Goal: Information Seeking & Learning: Learn about a topic

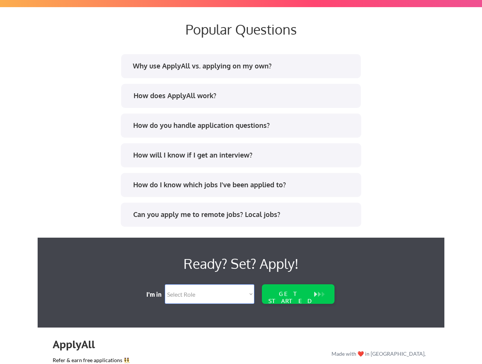
scroll to position [1430, 0]
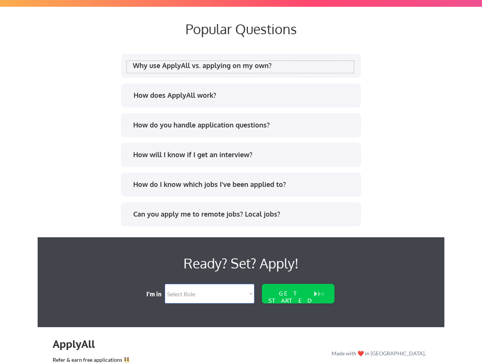
click at [190, 63] on div "Why use ApplyAll vs. applying on my own?" at bounding box center [243, 65] width 221 height 9
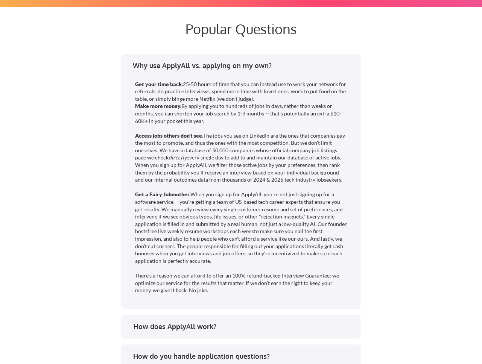
click at [189, 66] on div "Why use ApplyAll vs. applying on my own?" at bounding box center [243, 65] width 221 height 9
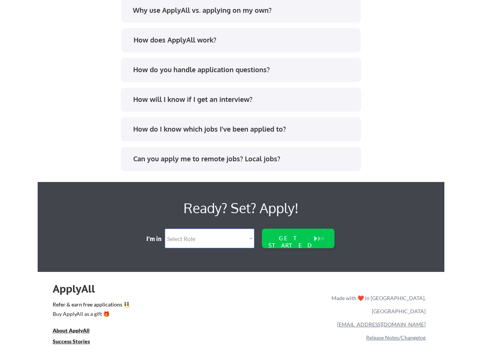
scroll to position [1497, 0]
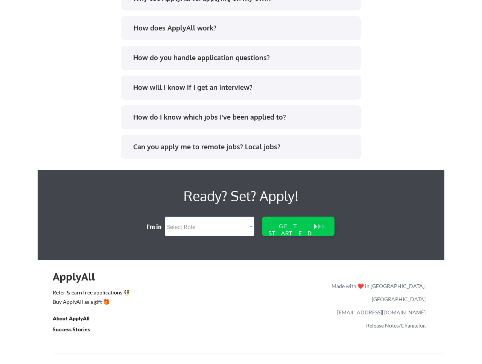
click at [156, 122] on div "How do I know which jobs I've been applied to?" at bounding box center [240, 118] width 227 height 12
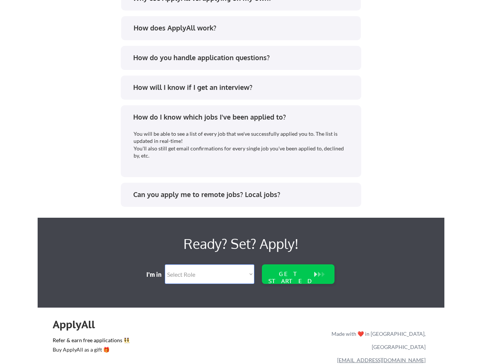
click at [158, 118] on div "How do I know which jobs I've been applied to?" at bounding box center [243, 116] width 221 height 9
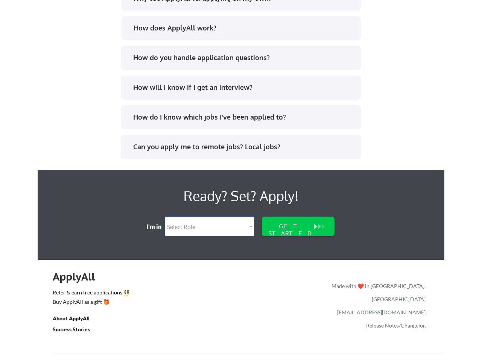
click at [158, 146] on div "Can you apply me to remote jobs? Local jobs?" at bounding box center [243, 146] width 221 height 9
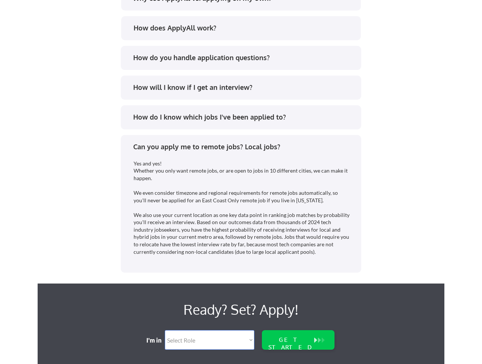
click at [158, 146] on div "Can you apply me to remote jobs? Local jobs?" at bounding box center [243, 146] width 221 height 9
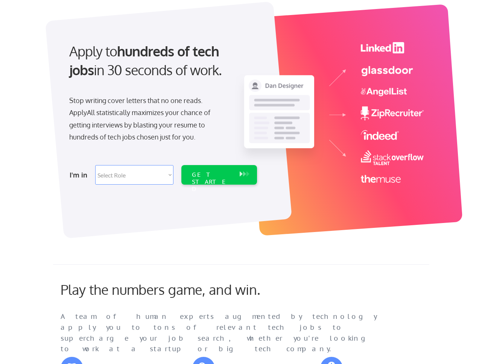
scroll to position [0, 0]
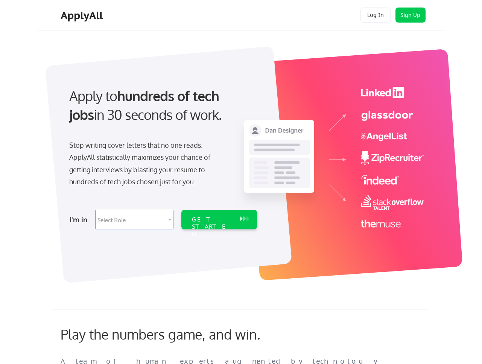
click at [161, 217] on select "Select Role Software Engineering Product Management Customer Success Sales UI/U…" at bounding box center [134, 220] width 78 height 20
select select ""engineering""
click at [95, 210] on select "Select Role Software Engineering Product Management Customer Success Sales UI/U…" at bounding box center [134, 220] width 78 height 20
select select ""engineering""
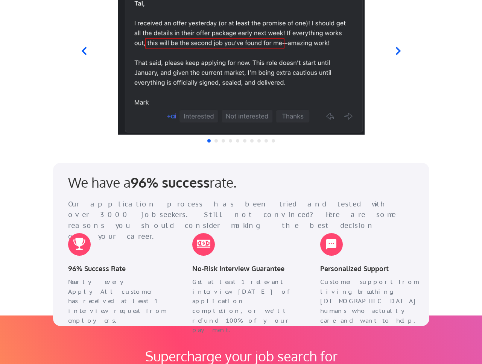
scroll to position [785, 0]
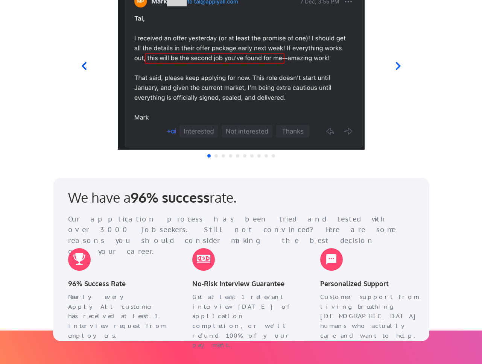
click at [400, 72] on div at bounding box center [241, 61] width 370 height 177
click at [398, 67] on icon at bounding box center [397, 66] width 5 height 8
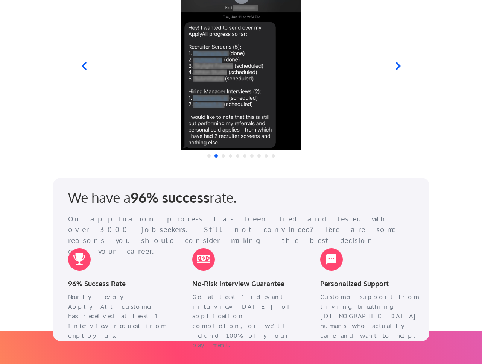
click at [398, 67] on icon at bounding box center [397, 66] width 5 height 8
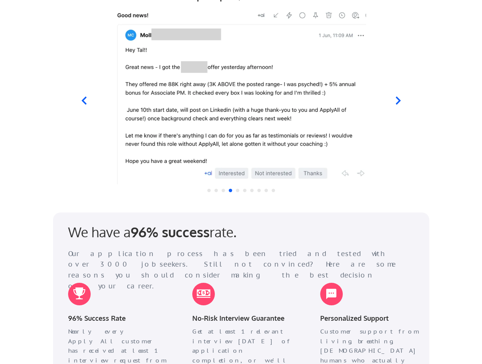
scroll to position [746, 0]
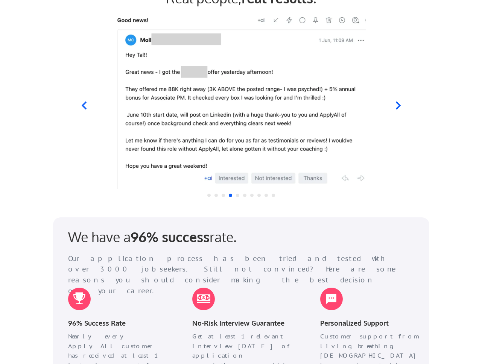
click at [399, 105] on icon at bounding box center [397, 106] width 5 height 8
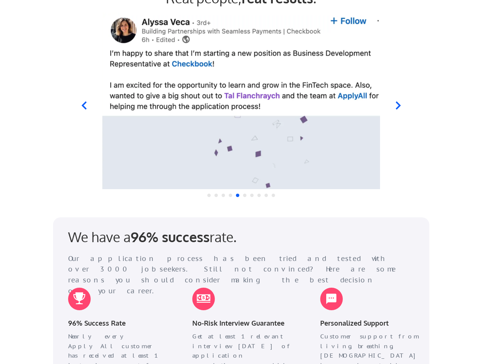
click at [399, 106] on icon at bounding box center [397, 106] width 5 height 8
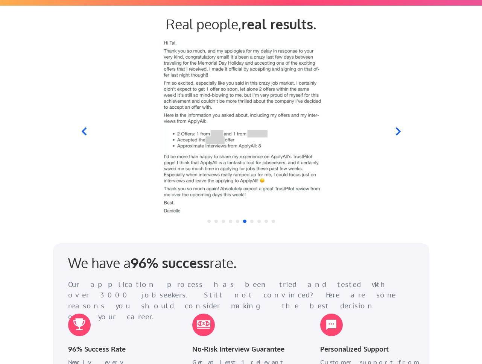
scroll to position [707, 0]
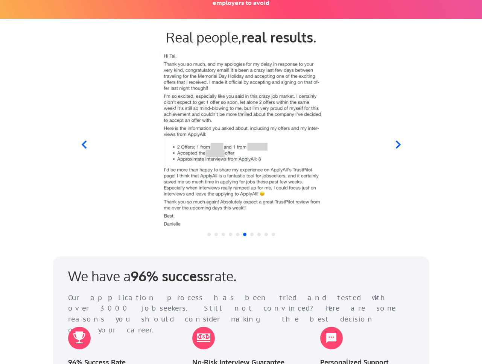
click at [84, 146] on icon at bounding box center [83, 145] width 5 height 8
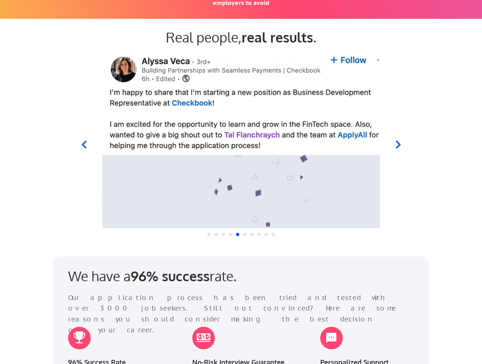
click at [396, 143] on icon at bounding box center [397, 144] width 9 height 9
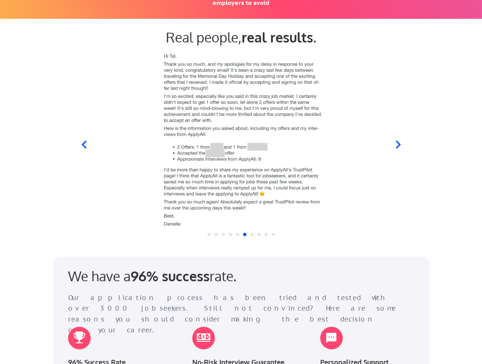
click at [396, 143] on icon at bounding box center [397, 144] width 9 height 9
click at [401, 145] on icon at bounding box center [397, 144] width 9 height 9
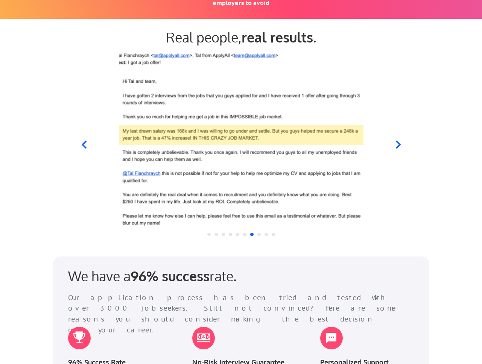
click at [84, 144] on icon at bounding box center [83, 144] width 9 height 9
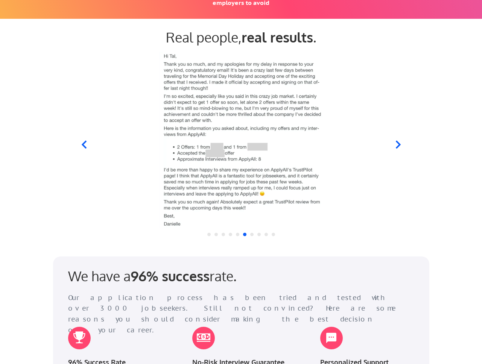
click at [390, 143] on div at bounding box center [240, 140] width 301 height 177
click at [395, 143] on icon at bounding box center [397, 144] width 9 height 9
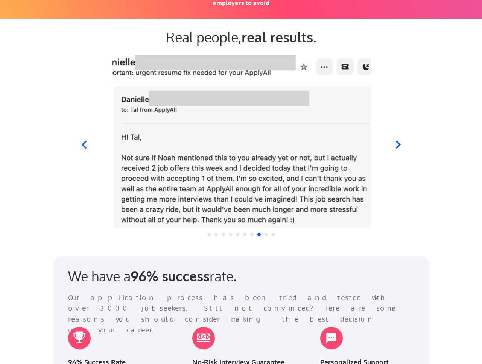
click at [86, 143] on icon at bounding box center [83, 144] width 9 height 9
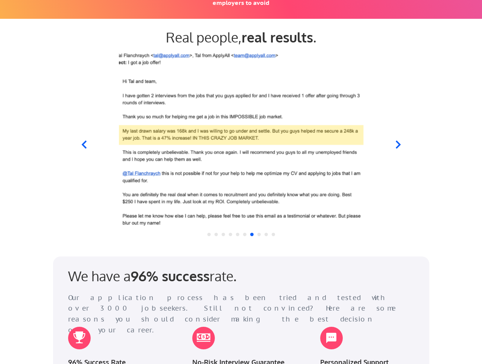
click at [397, 141] on icon at bounding box center [397, 145] width 5 height 8
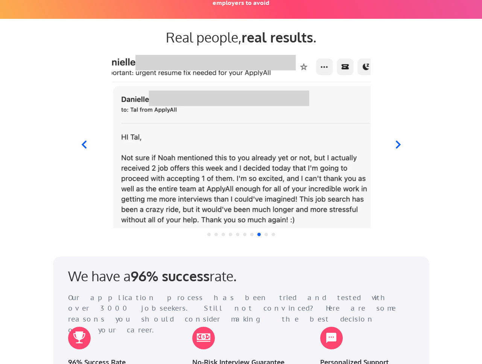
click at [396, 141] on icon at bounding box center [397, 145] width 5 height 8
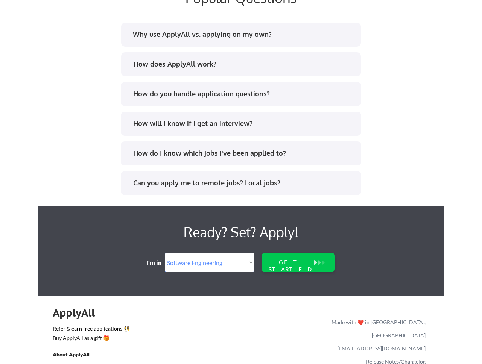
scroll to position [1419, 0]
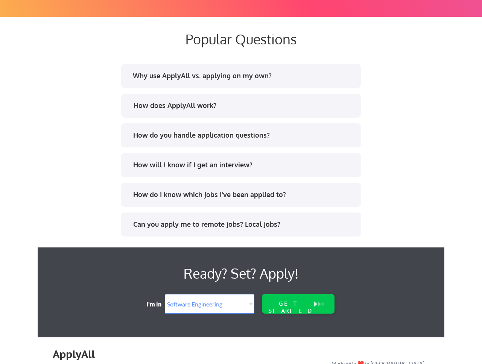
click at [210, 133] on div "How do you handle application questions?" at bounding box center [243, 135] width 221 height 9
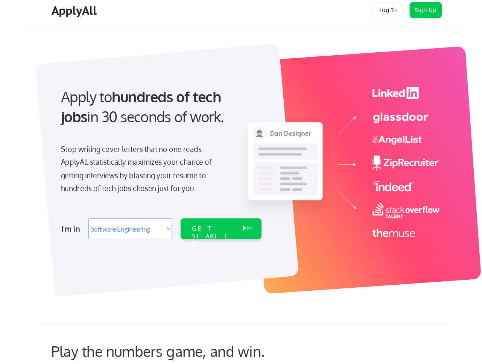
scroll to position [0, 0]
